Goal: Transaction & Acquisition: Download file/media

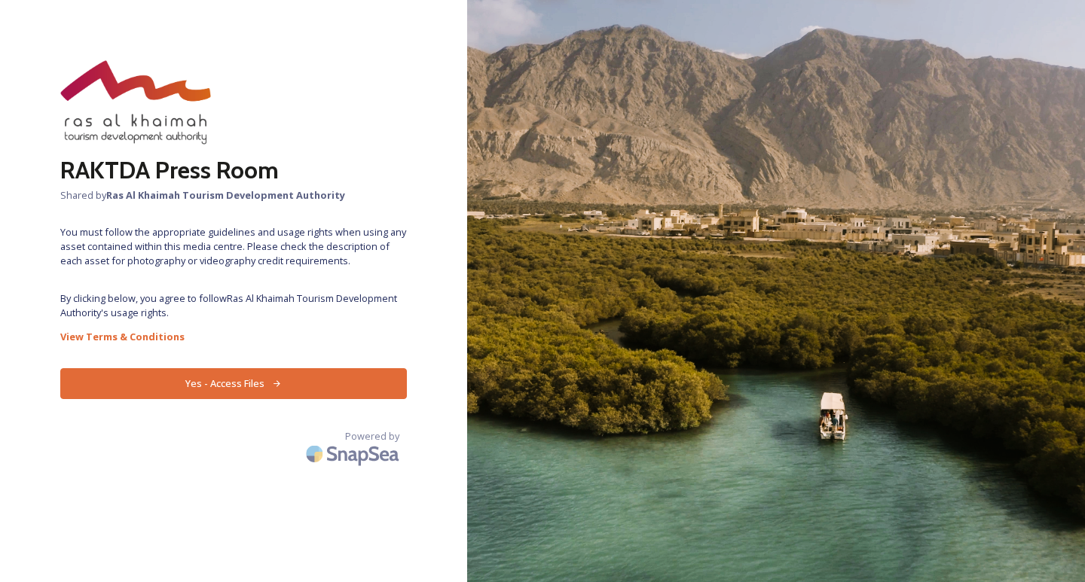
click at [254, 382] on button "Yes - Access Files" at bounding box center [233, 383] width 347 height 31
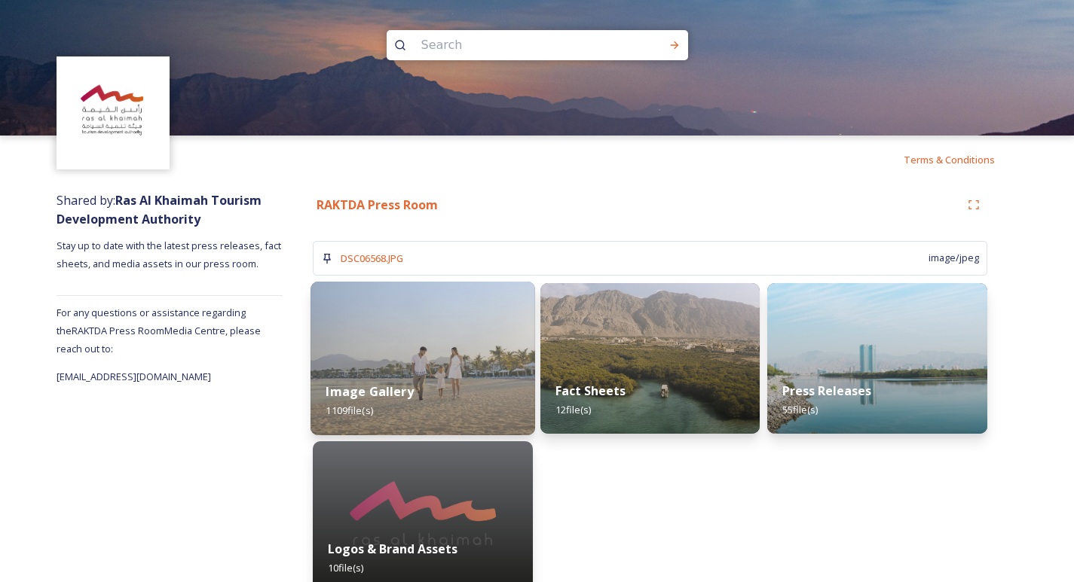
click at [381, 360] on img at bounding box center [422, 359] width 225 height 154
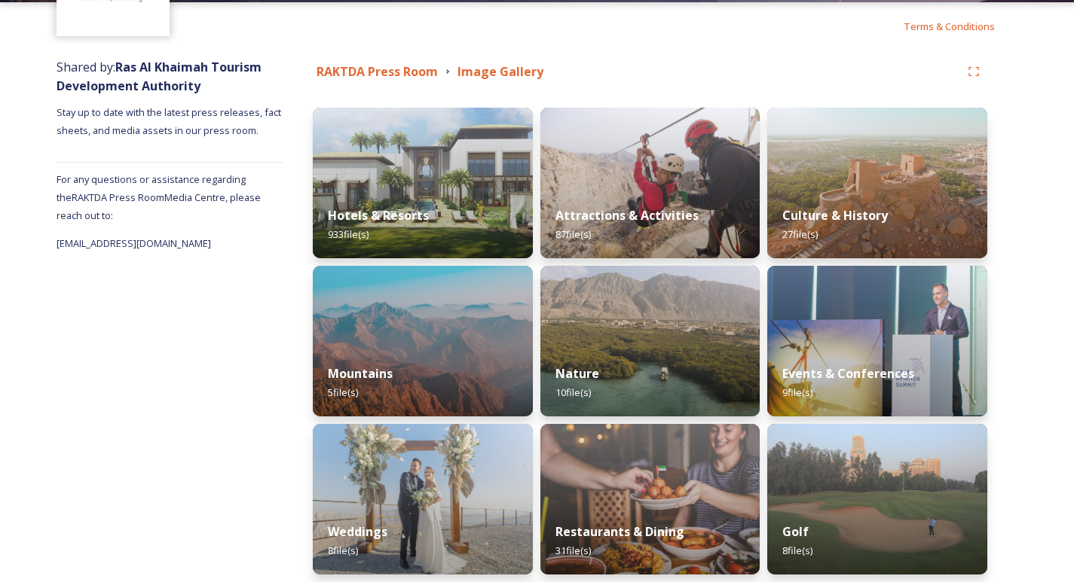
scroll to position [151, 0]
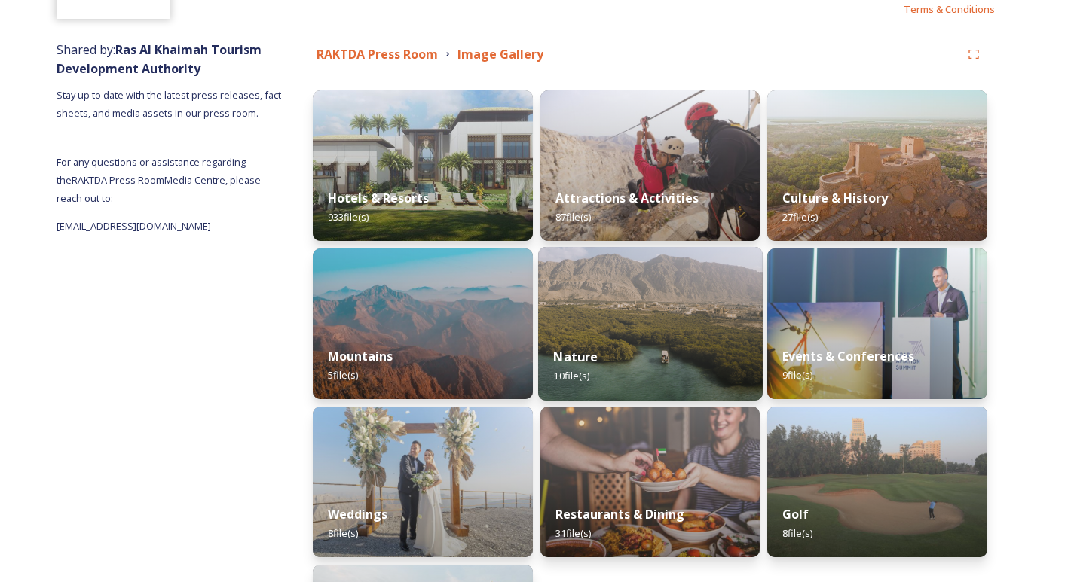
click at [608, 320] on img at bounding box center [650, 324] width 225 height 154
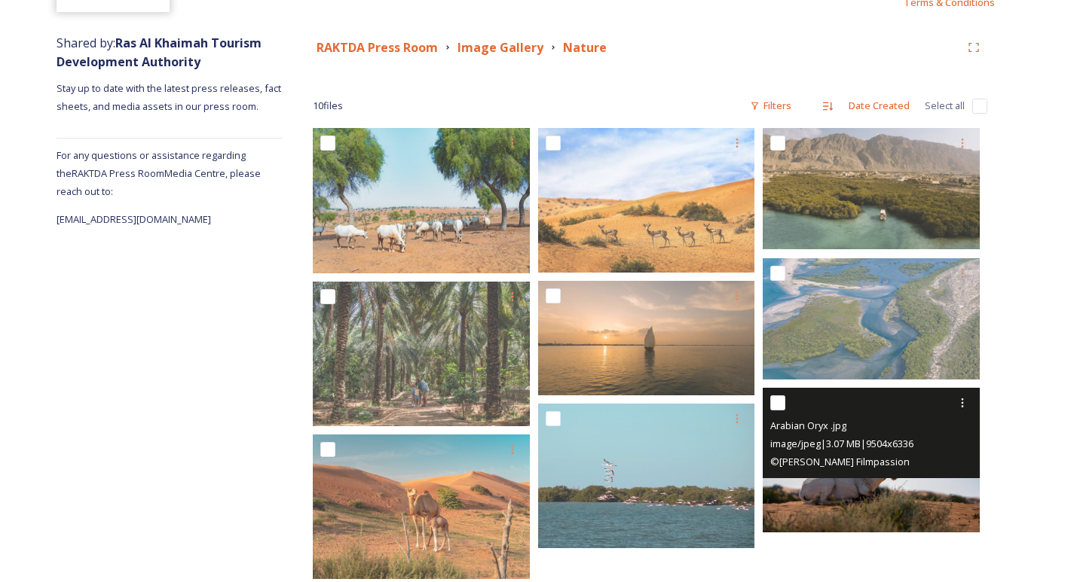
scroll to position [151, 0]
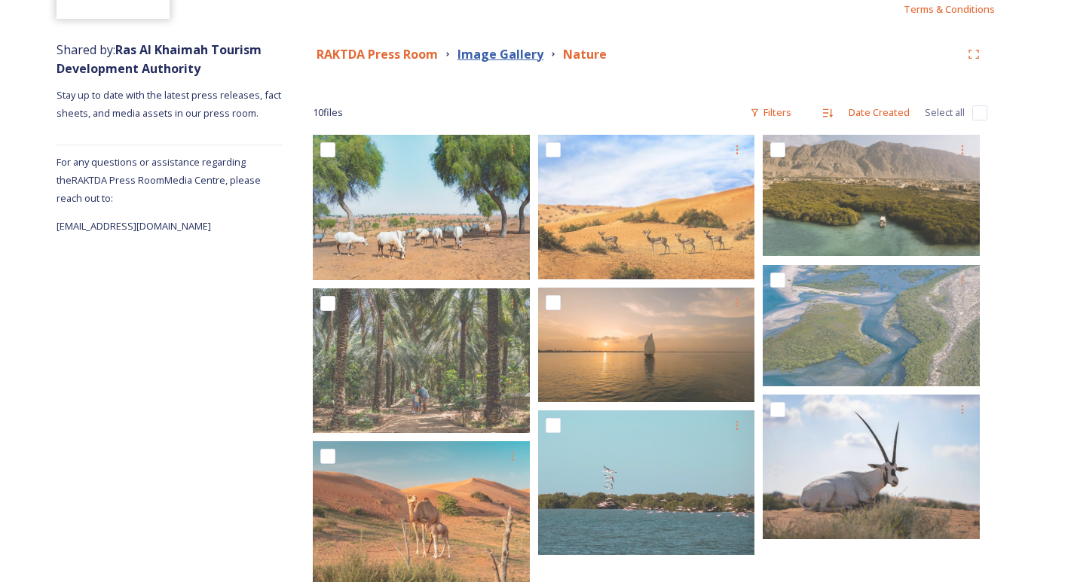
click at [500, 58] on strong "Image Gallery" at bounding box center [500, 54] width 86 height 17
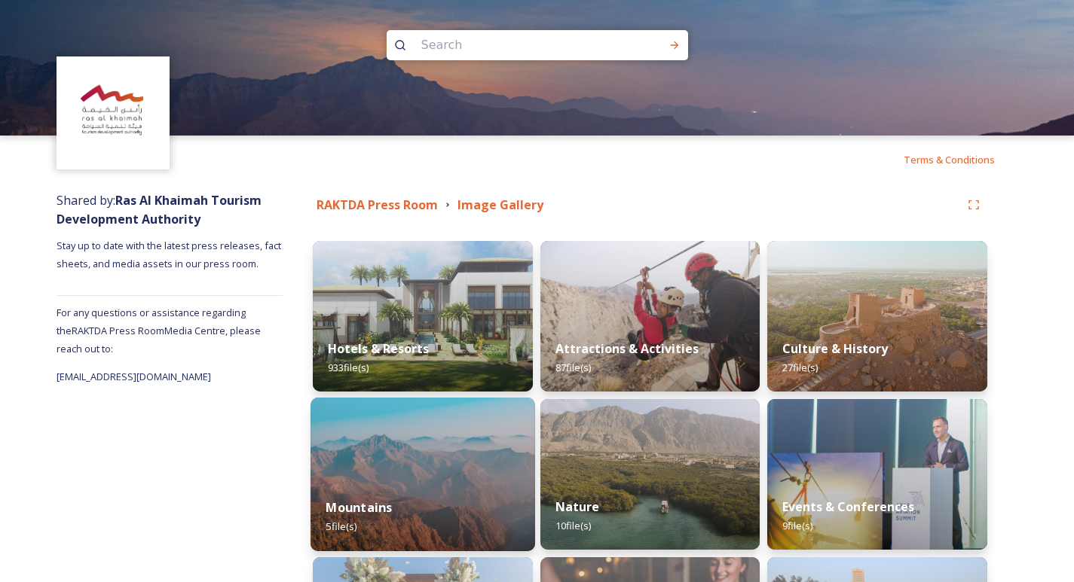
click at [407, 486] on div "Mountains 5 file(s)" at bounding box center [422, 517] width 225 height 69
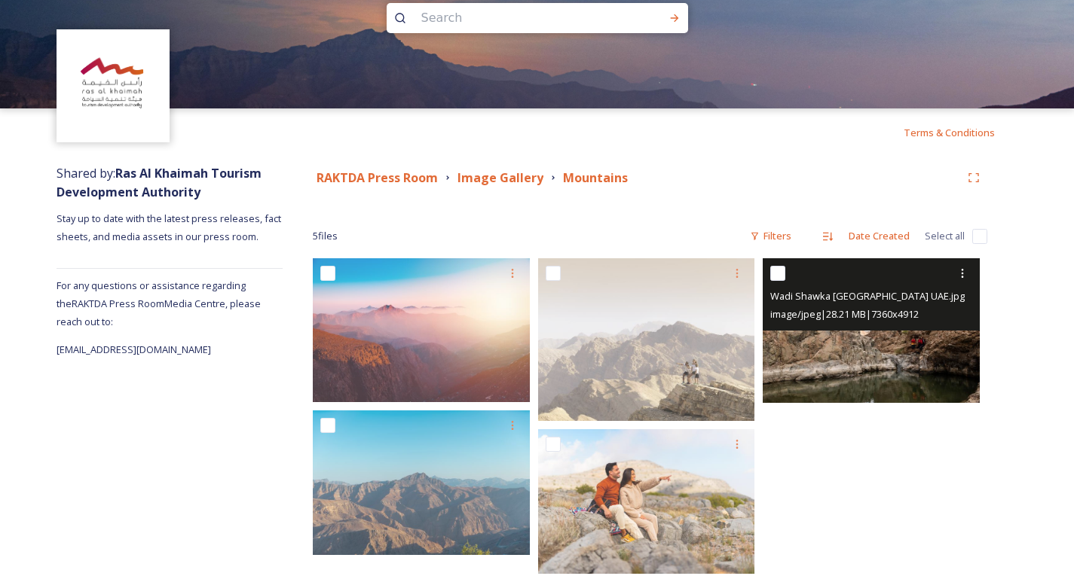
scroll to position [52, 0]
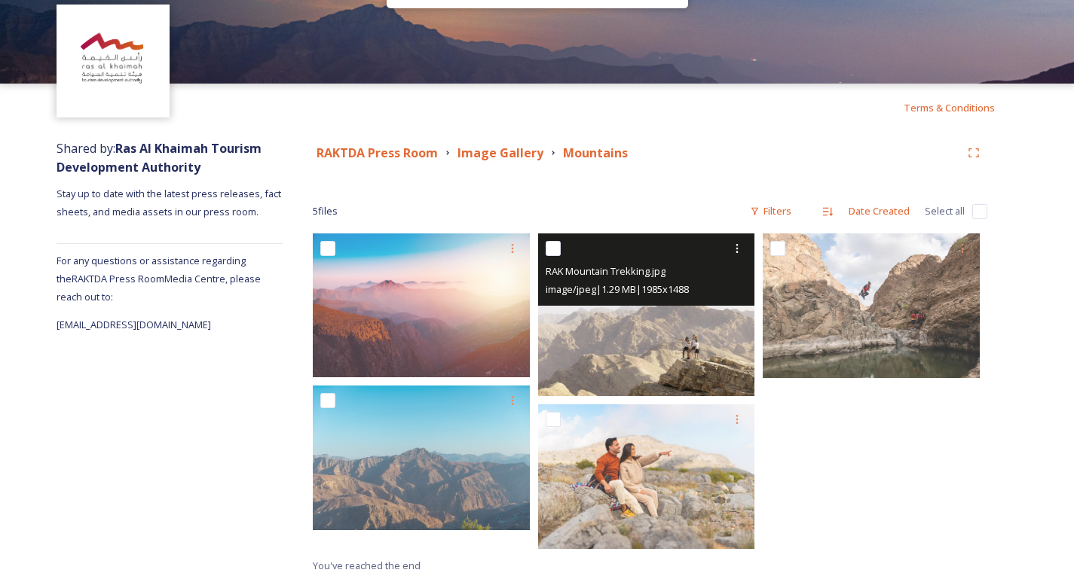
click at [640, 298] on div "image/jpeg | 1.29 MB | 1985 x 1488" at bounding box center [648, 289] width 206 height 18
click at [551, 244] on input "checkbox" at bounding box center [552, 248] width 15 height 15
checkbox input "true"
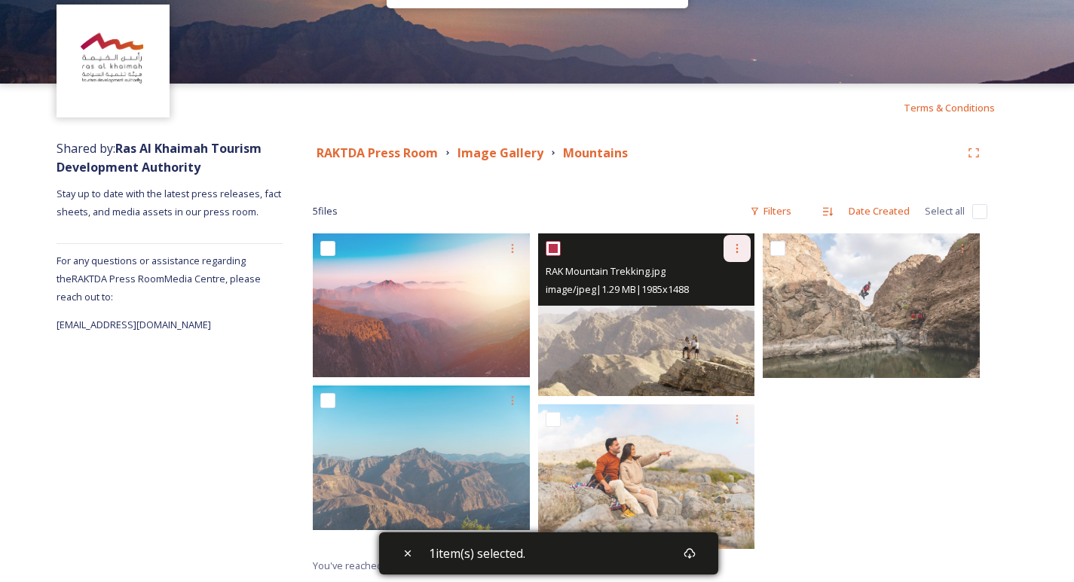
click at [735, 247] on icon at bounding box center [737, 249] width 12 height 12
click at [711, 311] on span "Download" at bounding box center [719, 311] width 46 height 14
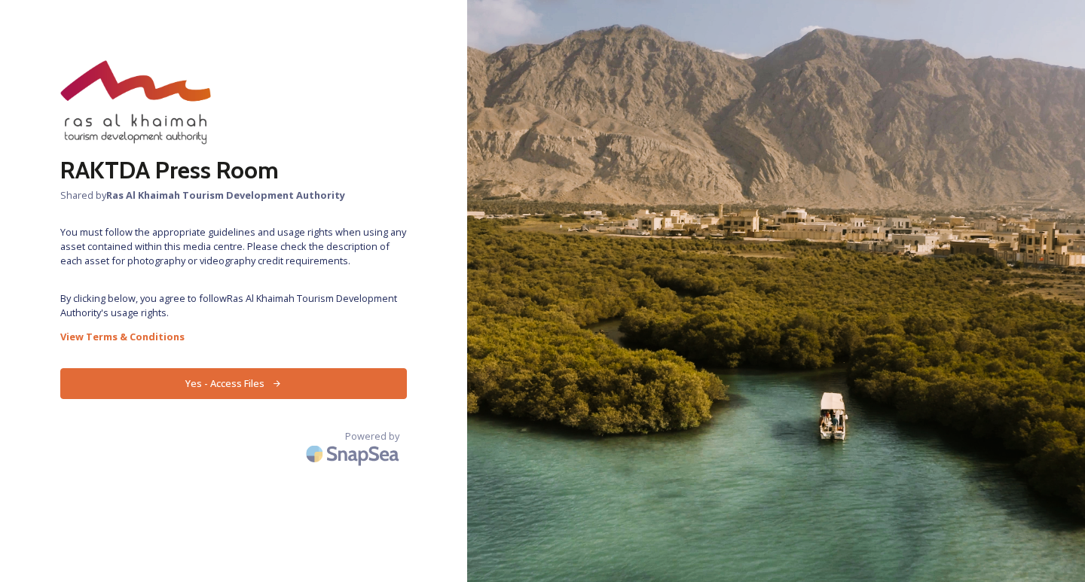
click at [215, 374] on button "Yes - Access Files" at bounding box center [233, 383] width 347 height 31
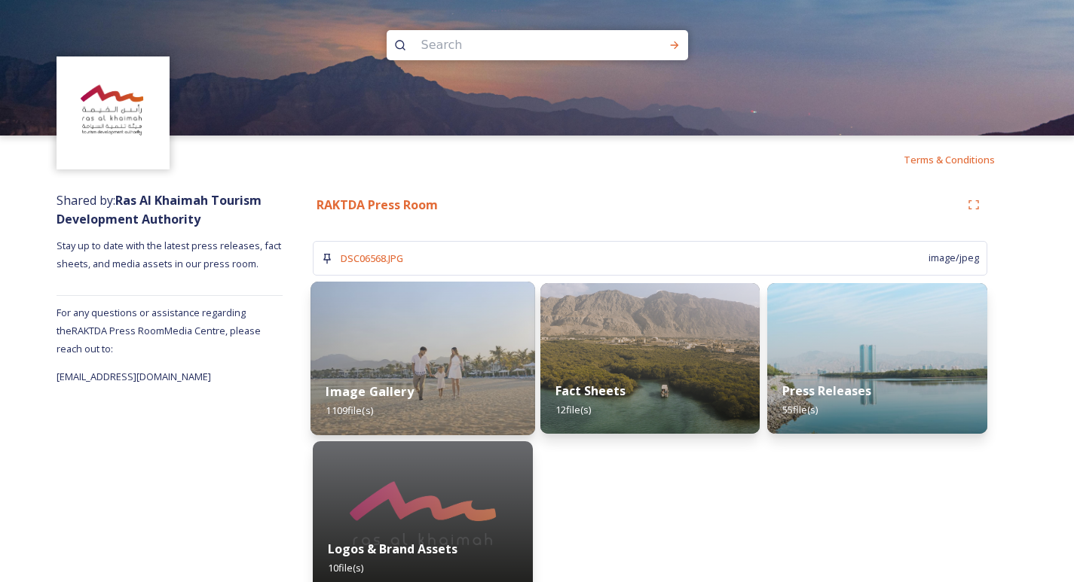
click at [399, 391] on strong "Image Gallery" at bounding box center [368, 392] width 87 height 17
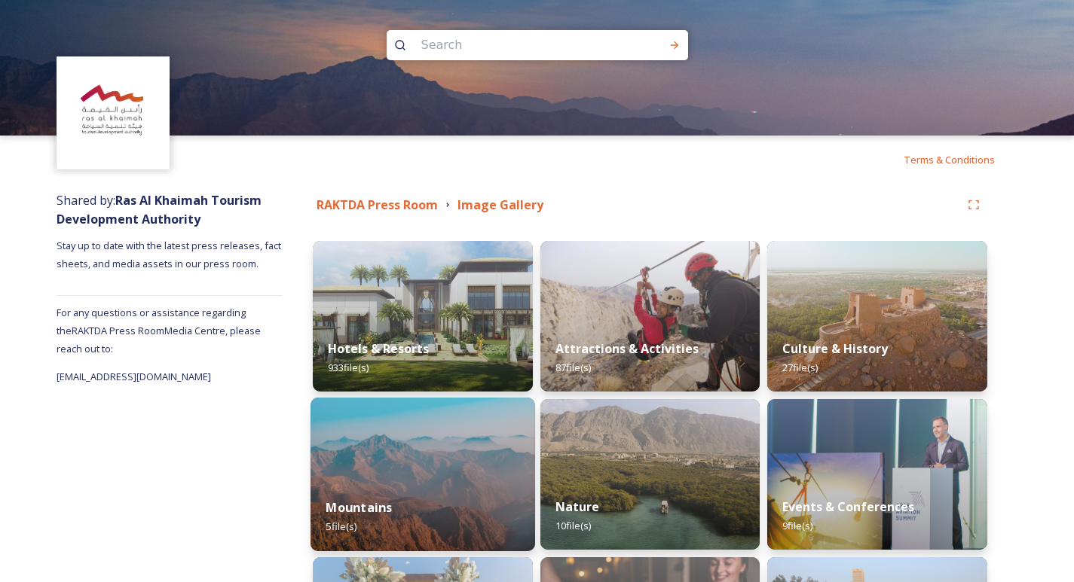
click at [469, 488] on div "Mountains 5 file(s)" at bounding box center [422, 517] width 225 height 69
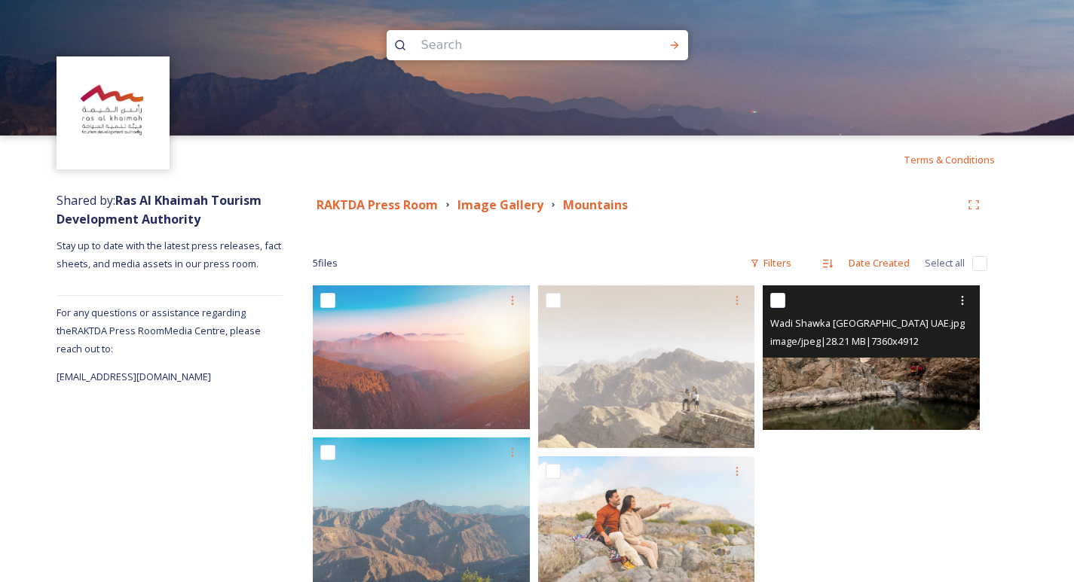
click at [781, 304] on input "checkbox" at bounding box center [777, 300] width 15 height 15
checkbox input "true"
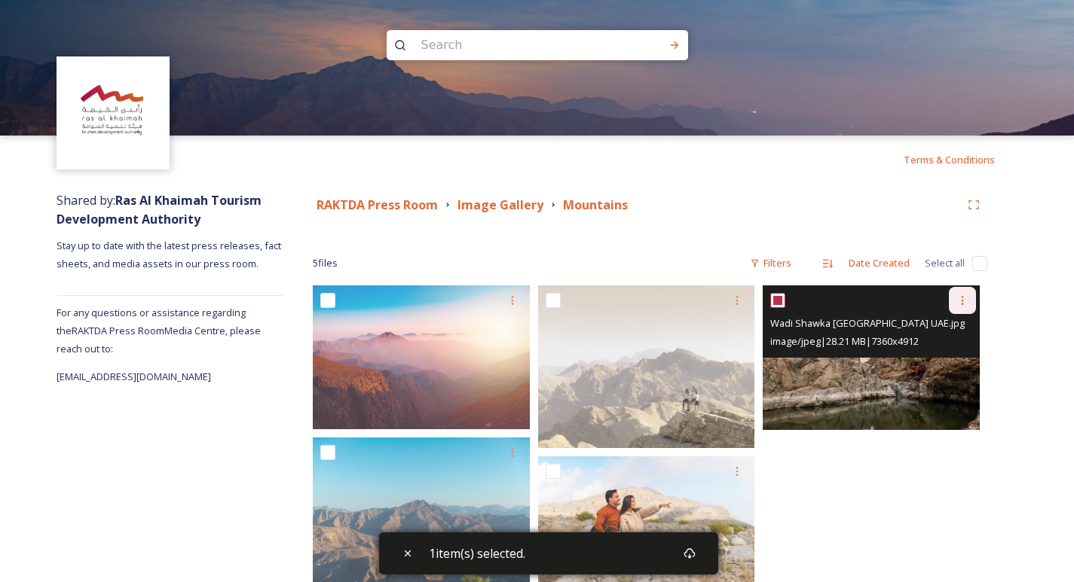
click at [966, 307] on icon at bounding box center [962, 301] width 12 height 12
click at [961, 362] on span "Download" at bounding box center [944, 363] width 46 height 14
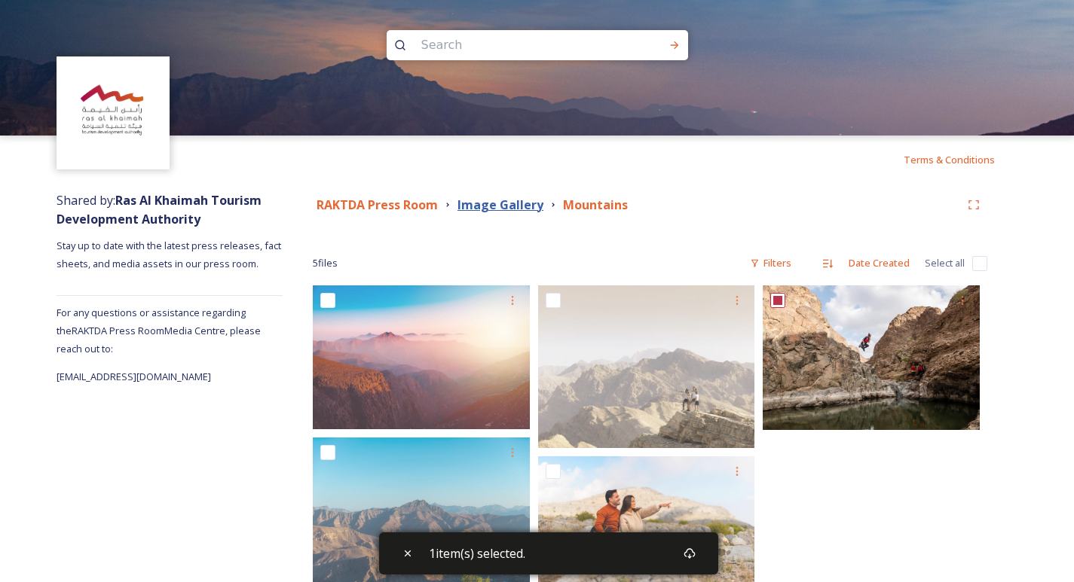
click at [518, 211] on strong "Image Gallery" at bounding box center [500, 205] width 86 height 17
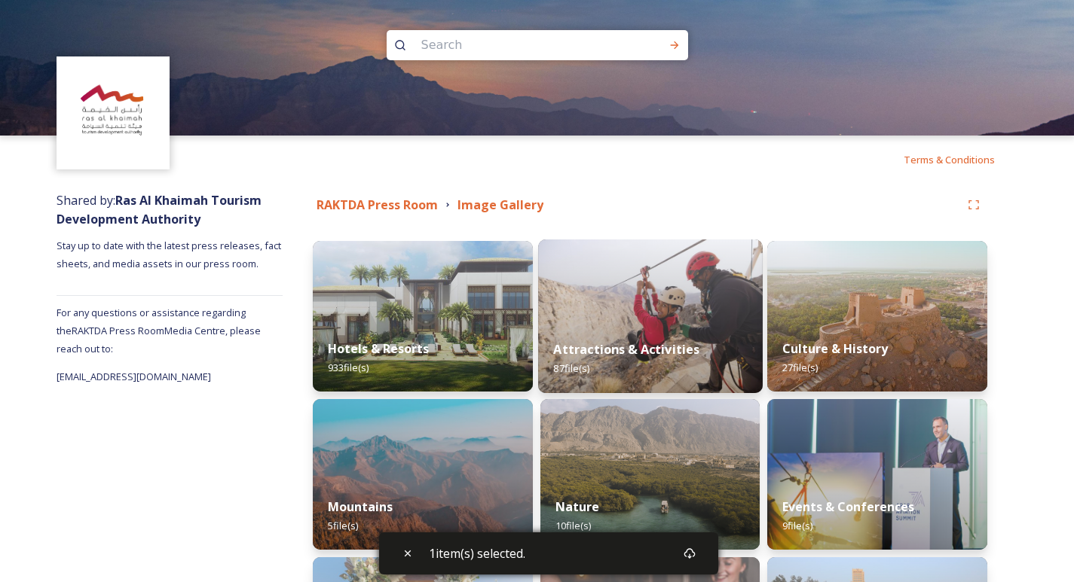
click at [689, 332] on div "Attractions & Activities 87 file(s)" at bounding box center [650, 359] width 225 height 69
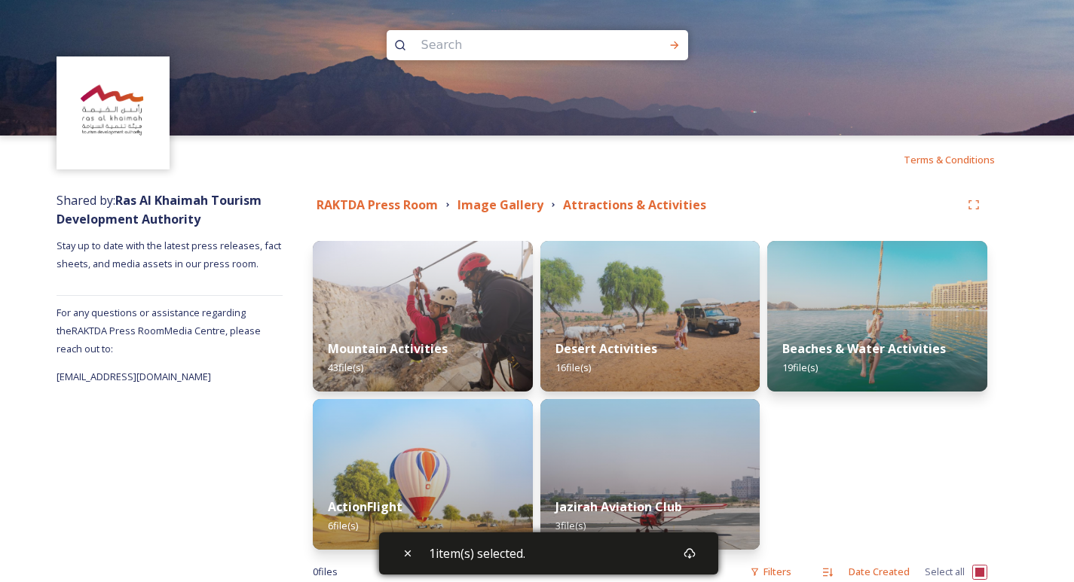
click at [689, 332] on div "Desert Activities 16 file(s)" at bounding box center [650, 358] width 220 height 67
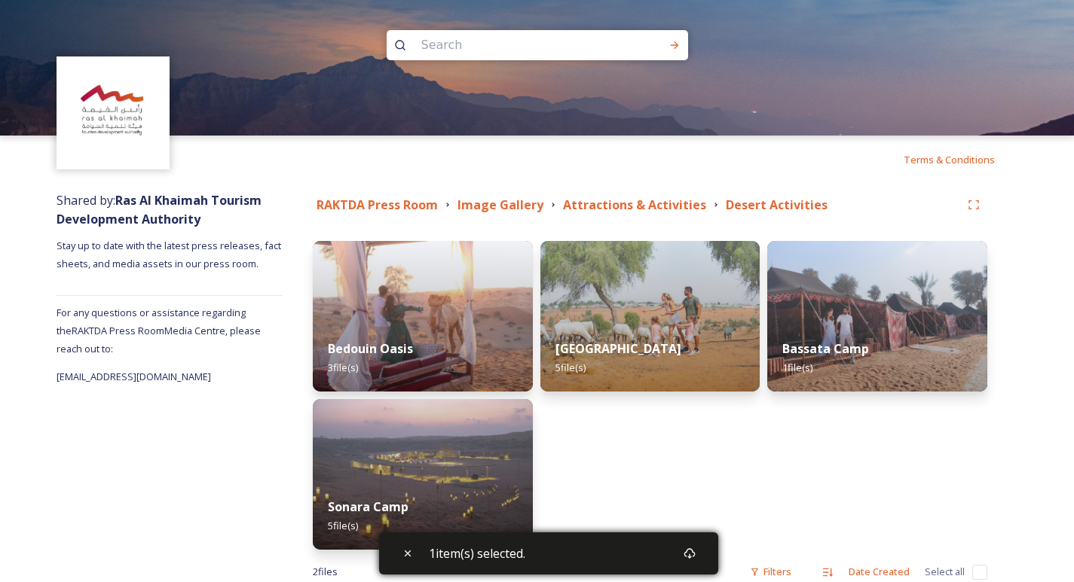
click at [689, 332] on div "Al Wadi Nature Reserve 5 file(s)" at bounding box center [650, 358] width 220 height 67
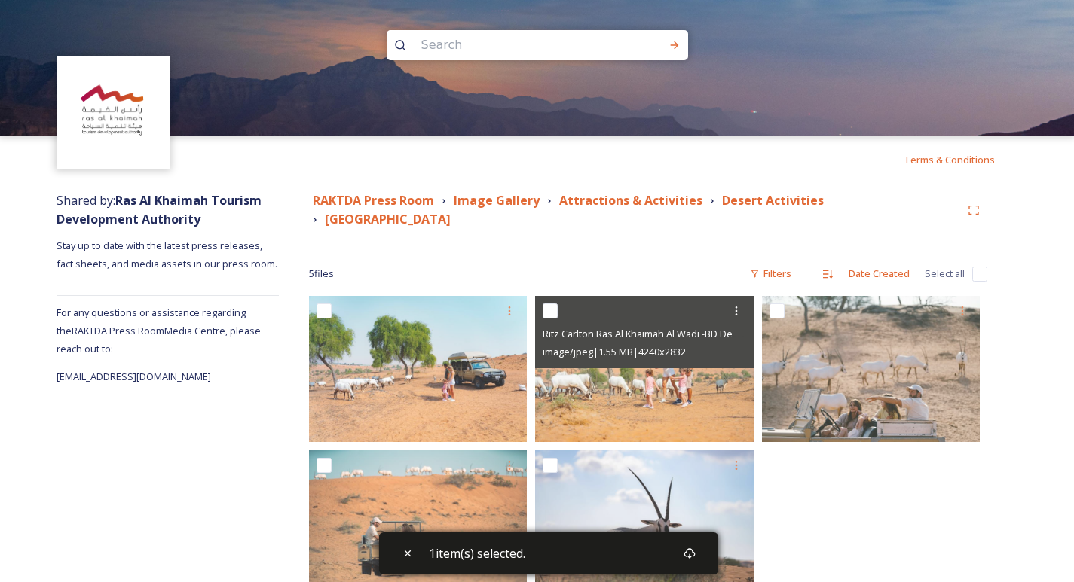
scroll to position [45, 0]
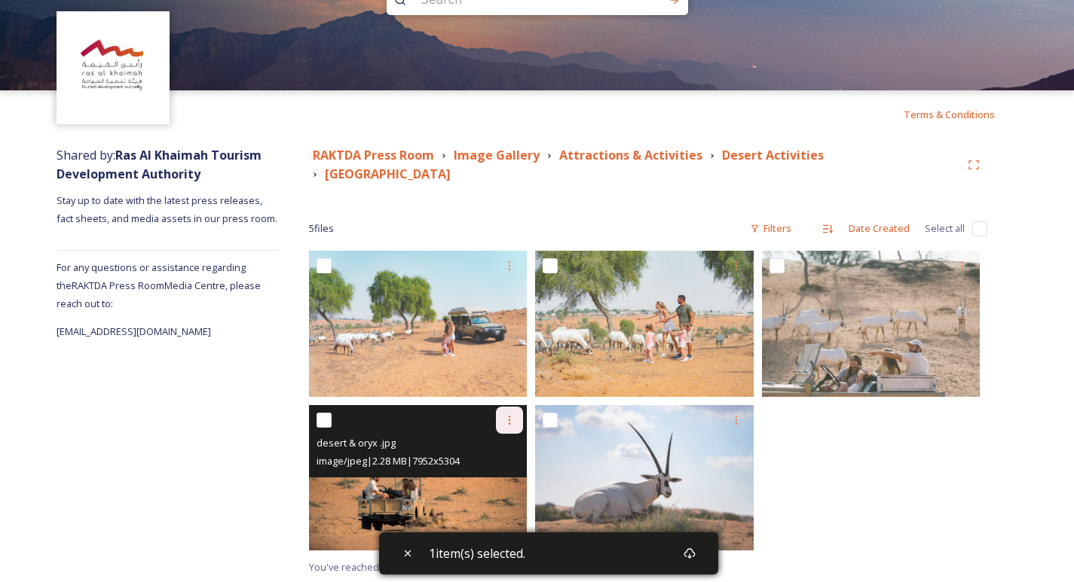
click at [509, 423] on icon at bounding box center [510, 420] width 2 height 9
click at [500, 486] on span "Download" at bounding box center [492, 482] width 46 height 14
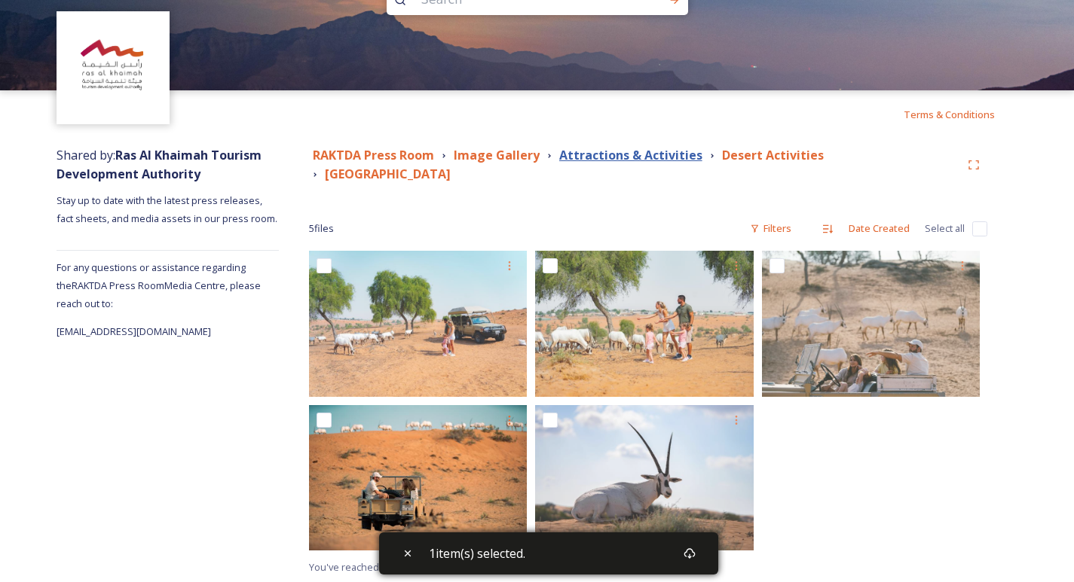
click at [638, 151] on strong "Attractions & Activities" at bounding box center [630, 155] width 143 height 17
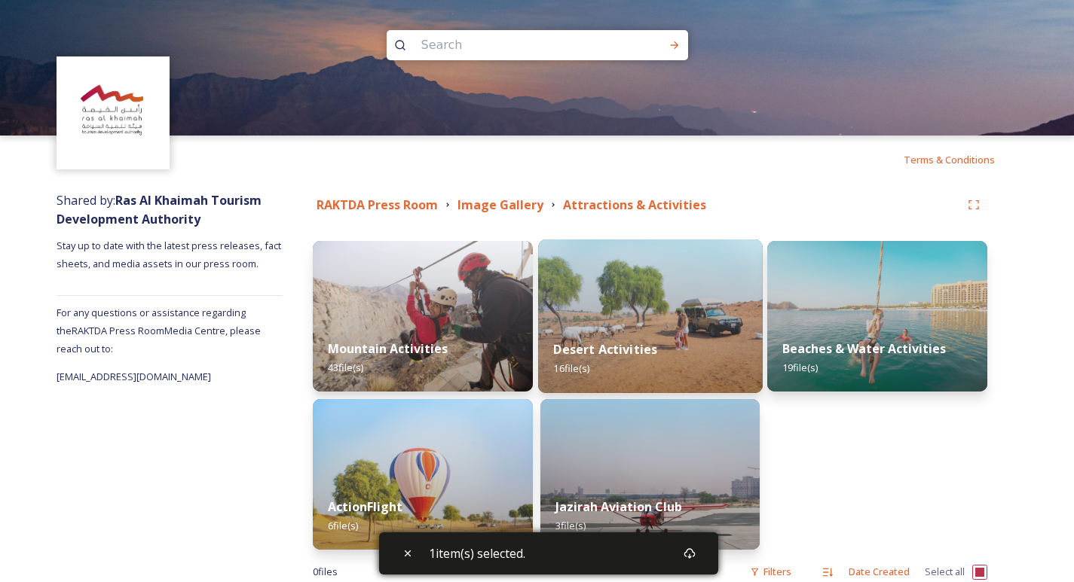
scroll to position [38, 0]
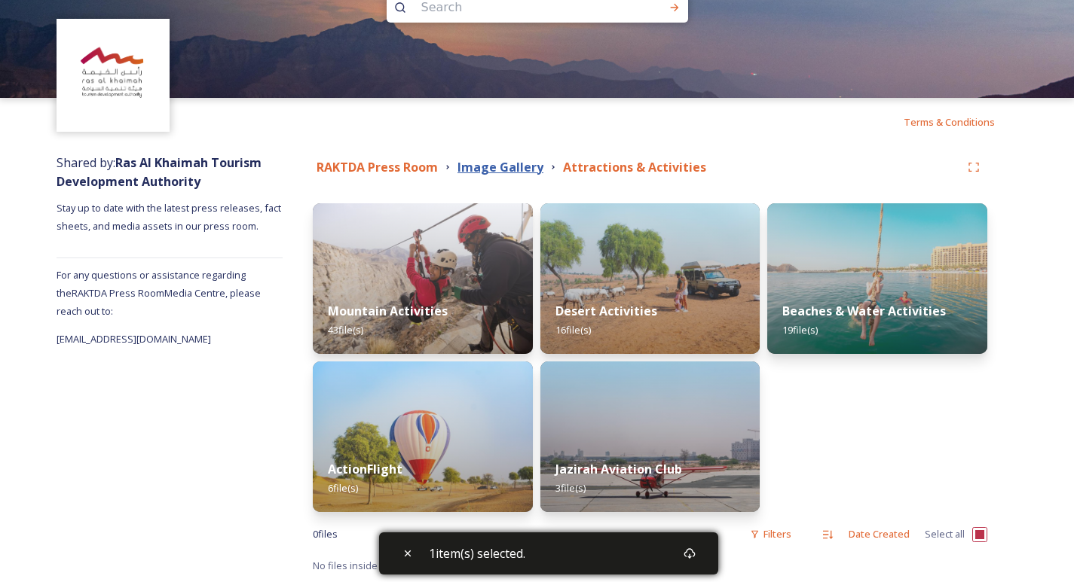
click at [499, 162] on strong "Image Gallery" at bounding box center [500, 167] width 86 height 17
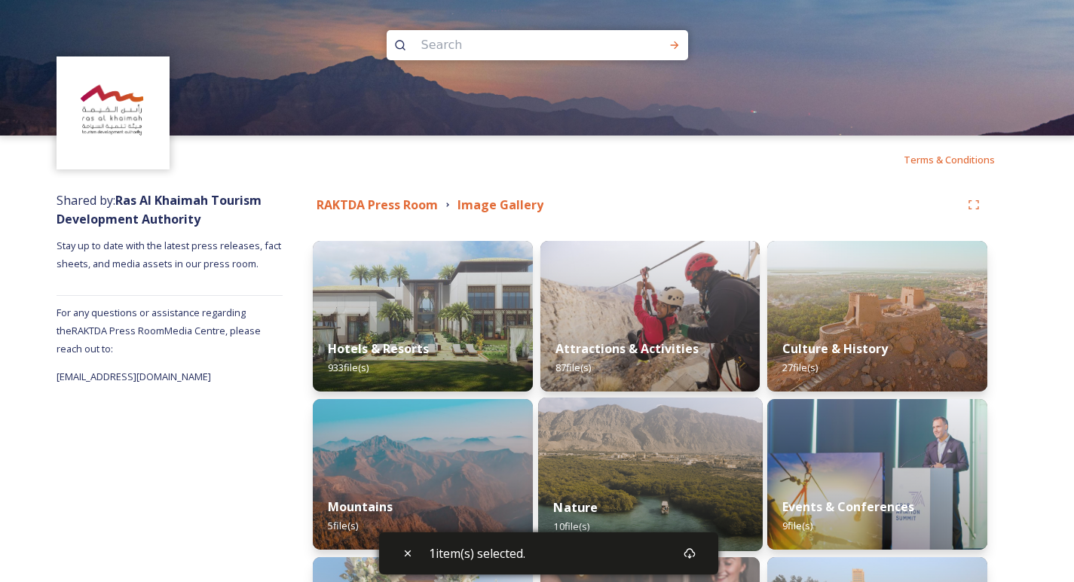
click at [634, 463] on img at bounding box center [650, 475] width 225 height 154
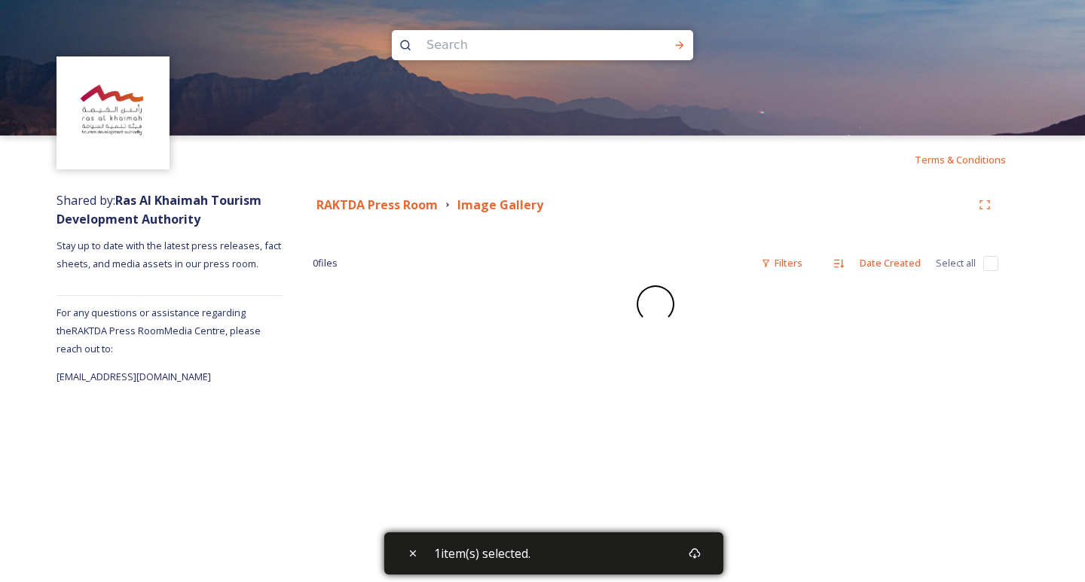
checkbox input "false"
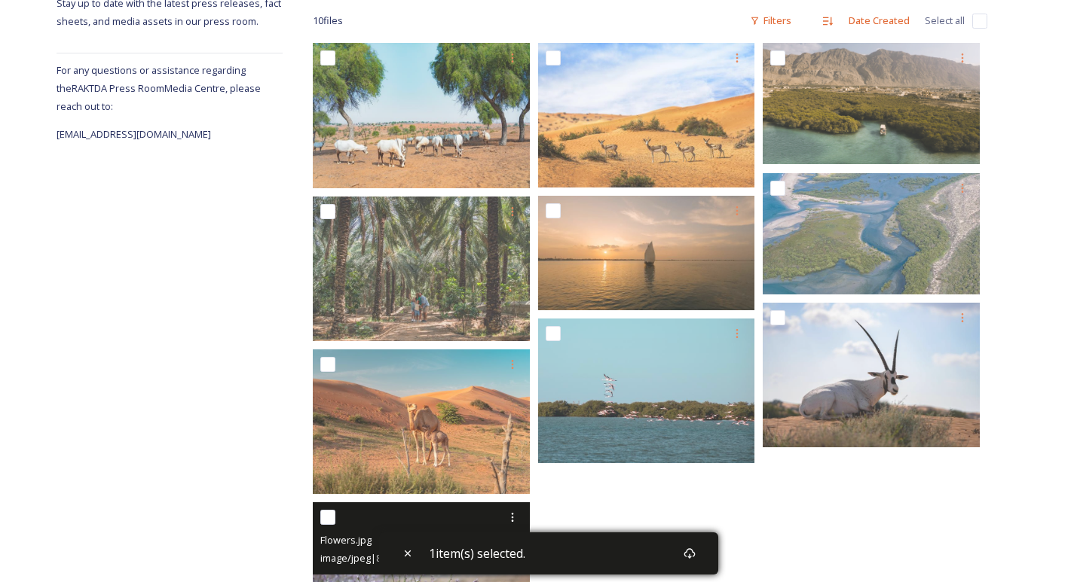
scroll to position [115, 0]
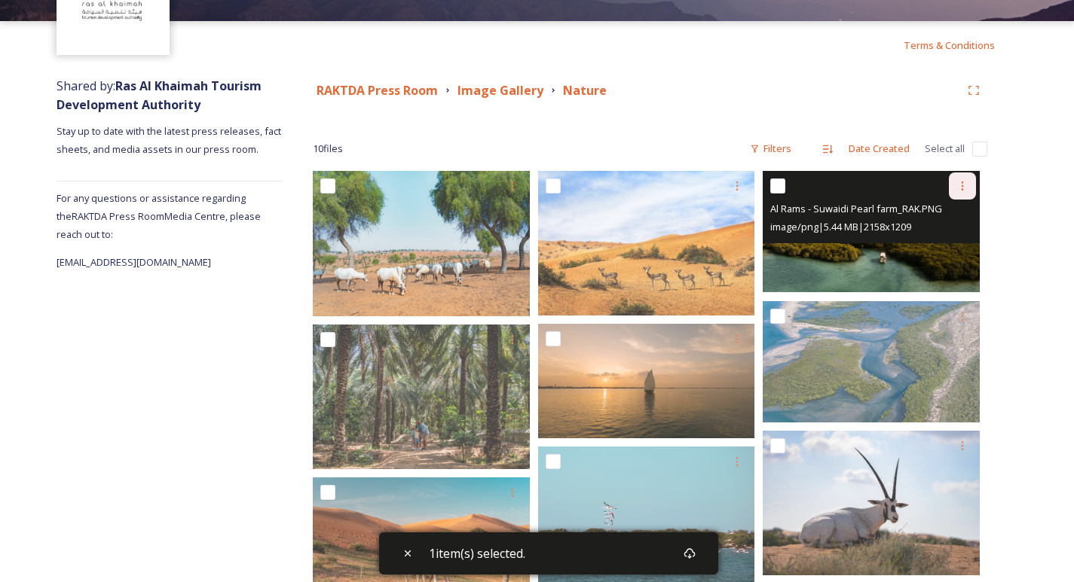
click at [958, 190] on icon at bounding box center [962, 186] width 12 height 12
click at [924, 250] on span "Download" at bounding box center [944, 248] width 46 height 14
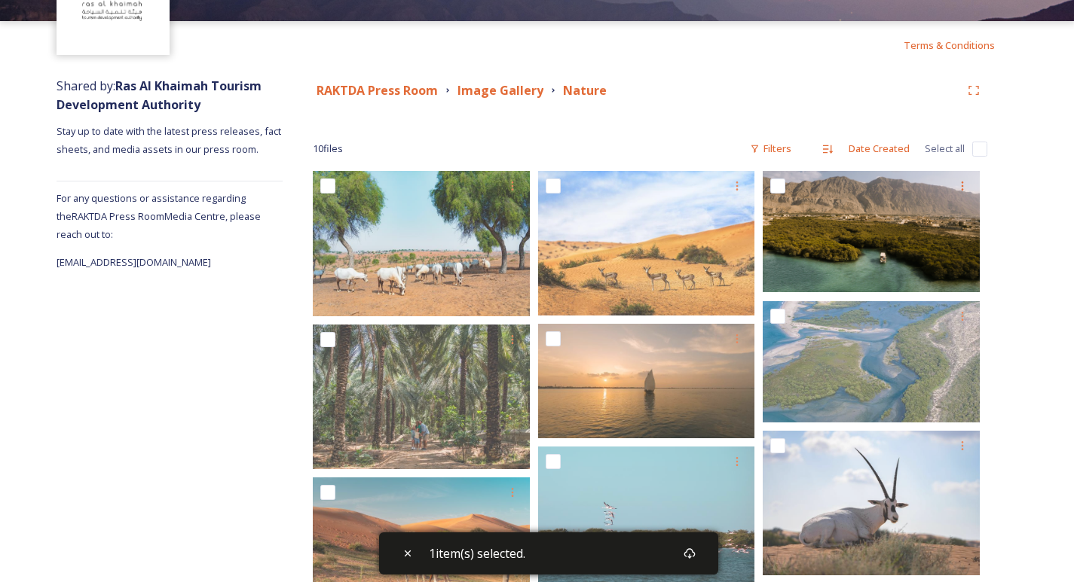
click at [230, 333] on div "Shared by: Ras Al Khaimah Tourism Development Authority Stay up to date with th…" at bounding box center [170, 438] width 226 height 739
